Goal: Task Accomplishment & Management: Complete application form

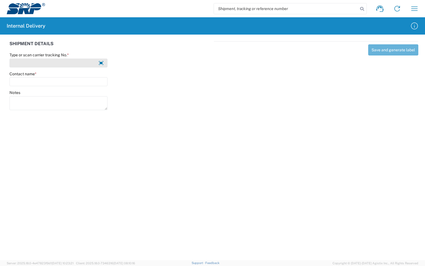
click at [72, 66] on input "Type or scan carrier tracking No. *" at bounding box center [58, 63] width 98 height 9
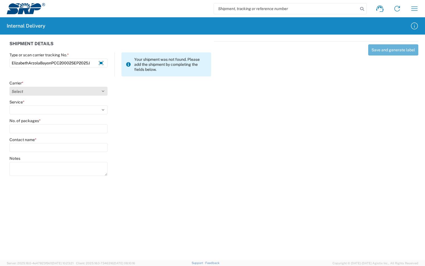
type input "ElizabethArzolaBayonPCC20002SEP2025J"
click at [102, 91] on select "Select Amazon Logistics ATI Trucking BC Dimerco Logistics Empire Southwest FedE…" at bounding box center [58, 91] width 98 height 9
select select "18713"
click at [9, 87] on select "Select Amazon Logistics ATI Trucking BC Dimerco Logistics Empire Southwest FedE…" at bounding box center [58, 91] width 98 height 9
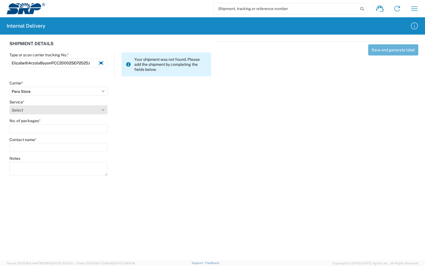
click at [106, 110] on select "Select Ground Inter-Office" at bounding box center [58, 109] width 98 height 9
select select "35763"
click at [9, 105] on select "Select Ground Inter-Office" at bounding box center [58, 109] width 98 height 9
click at [21, 126] on input "No. of packages *" at bounding box center [58, 128] width 98 height 9
type input "1"
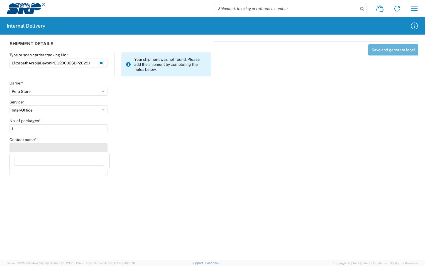
click at [34, 143] on input "Contact name *" at bounding box center [58, 147] width 98 height 9
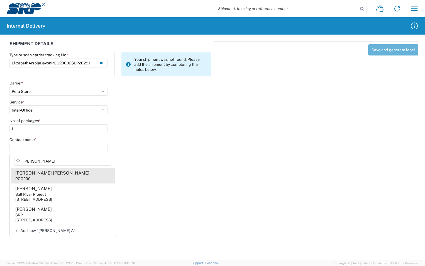
type input "[PERSON_NAME]"
click at [49, 174] on div "[PERSON_NAME] [PERSON_NAME]" at bounding box center [52, 173] width 74 height 6
type input "[PERSON_NAME] [PERSON_NAME]"
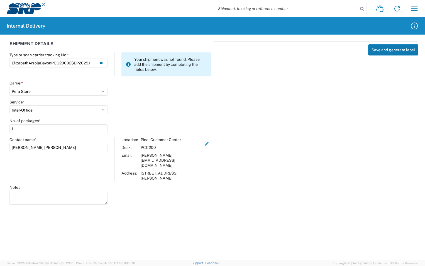
click at [379, 49] on button "Save and generate label" at bounding box center [393, 49] width 50 height 11
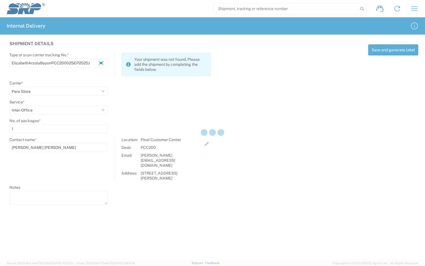
select select
